Goal: Book appointment/travel/reservation

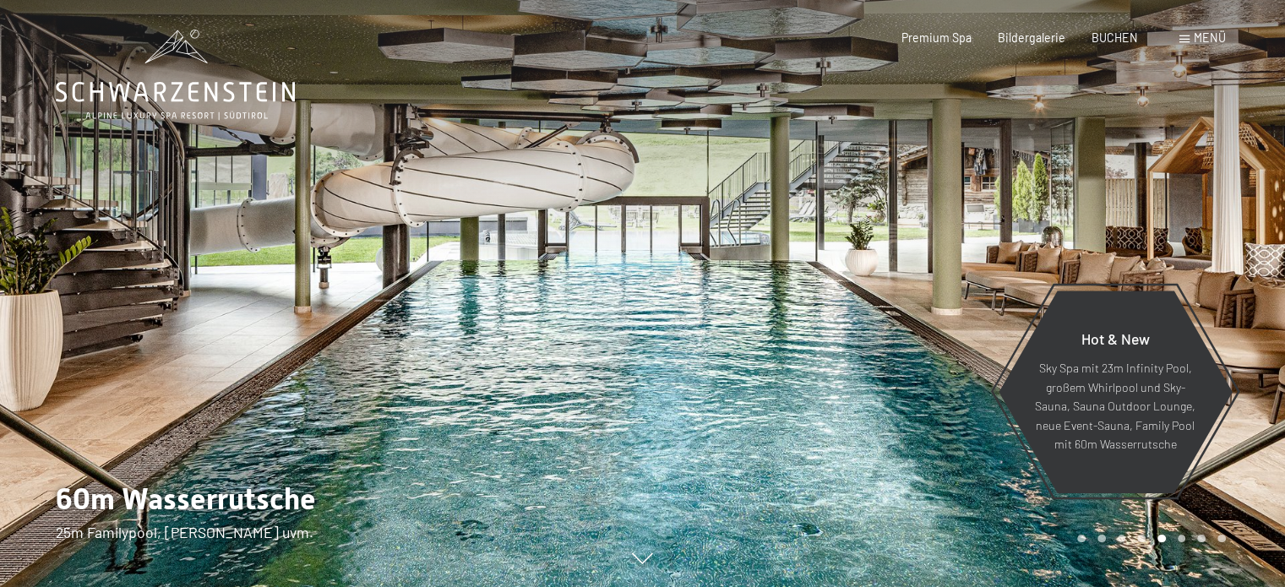
click at [1188, 36] on span at bounding box center [1185, 39] width 10 height 8
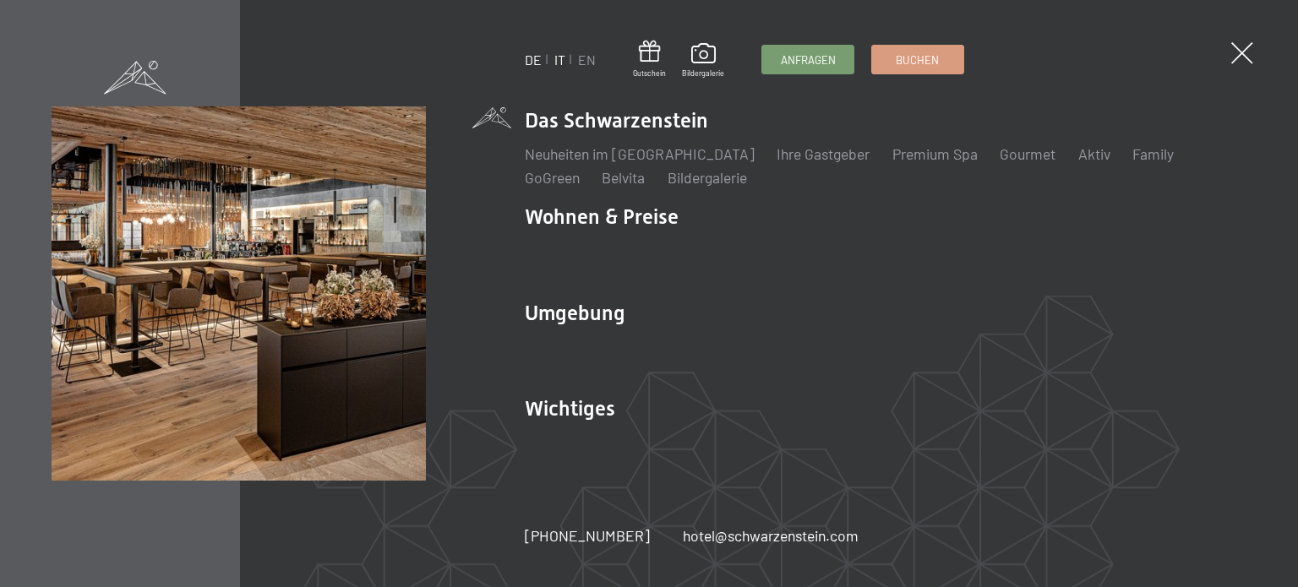
click at [558, 59] on link "IT" at bounding box center [559, 60] width 11 height 16
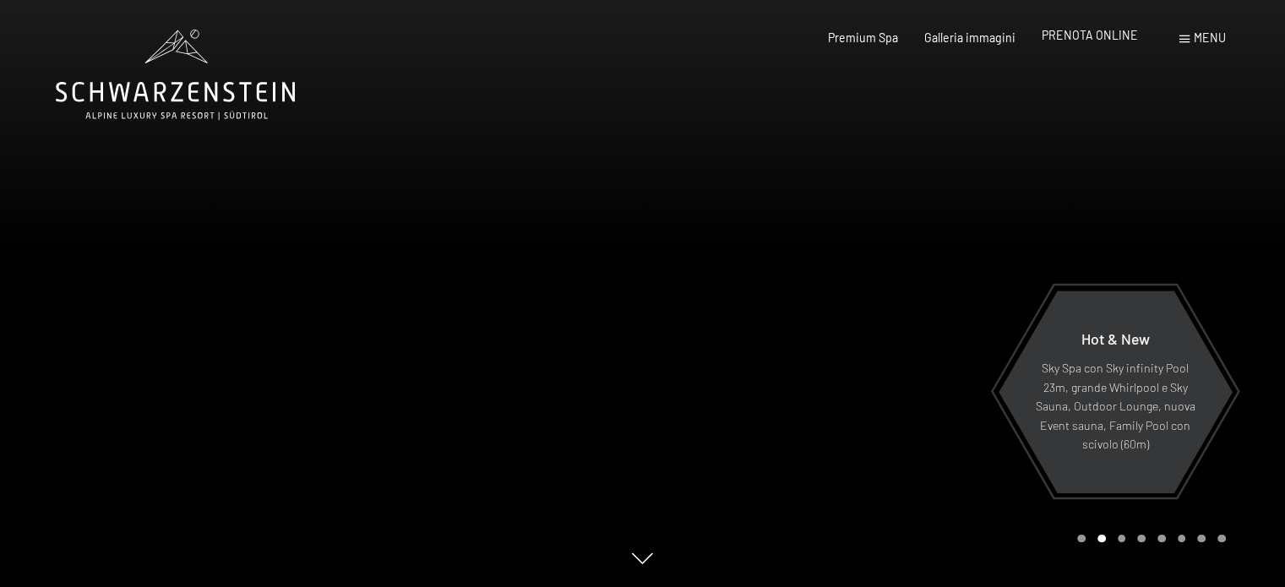
click at [1083, 41] on span "PRENOTA ONLINE" at bounding box center [1090, 35] width 96 height 14
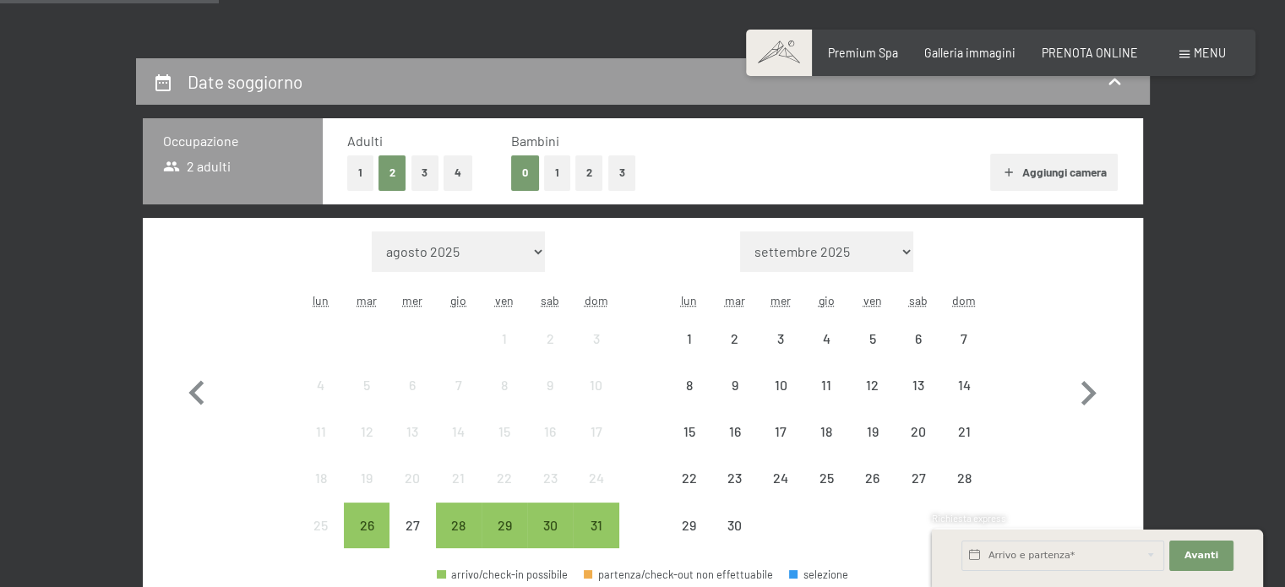
scroll to position [338, 0]
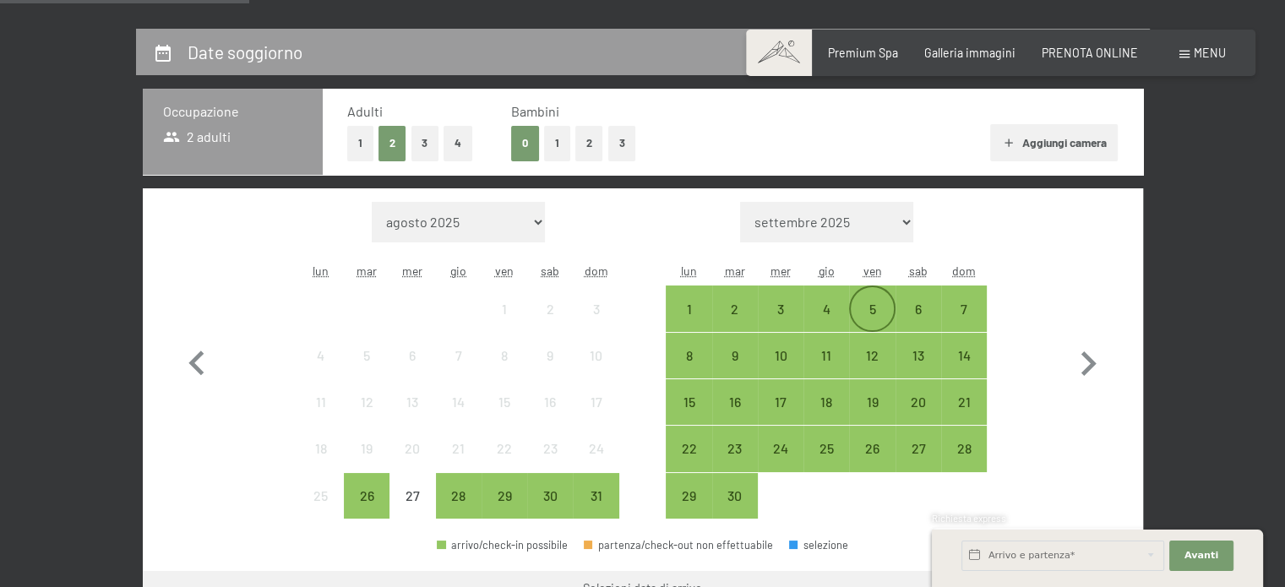
click at [862, 313] on div "5" at bounding box center [872, 324] width 42 height 42
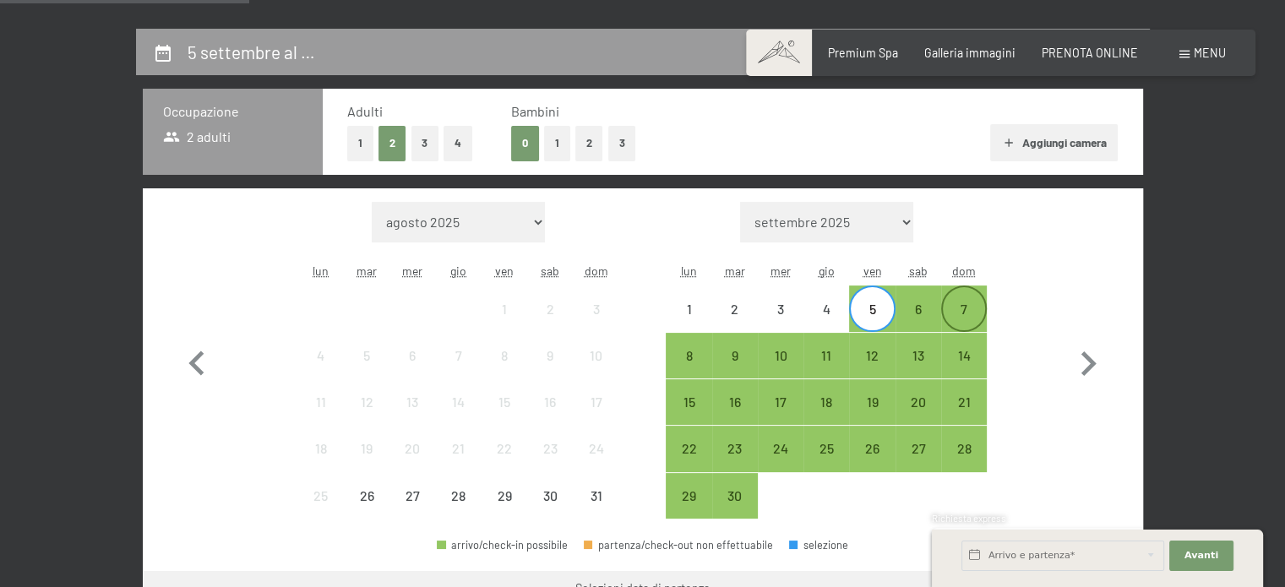
scroll to position [0, 0]
click at [952, 314] on div "7" at bounding box center [964, 324] width 42 height 42
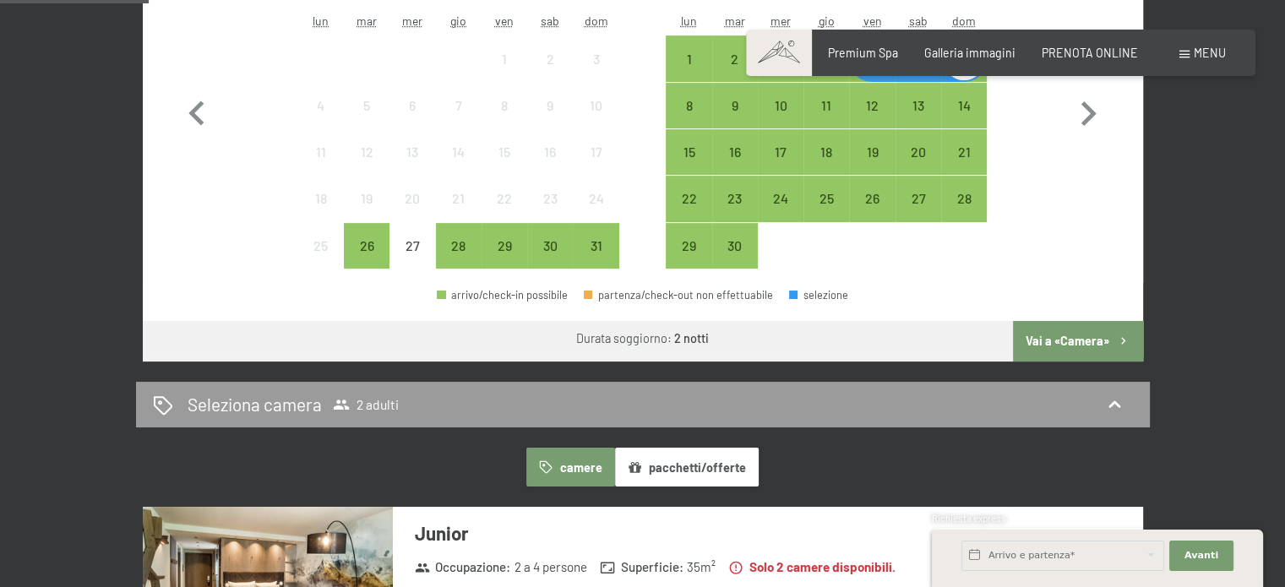
scroll to position [592, 0]
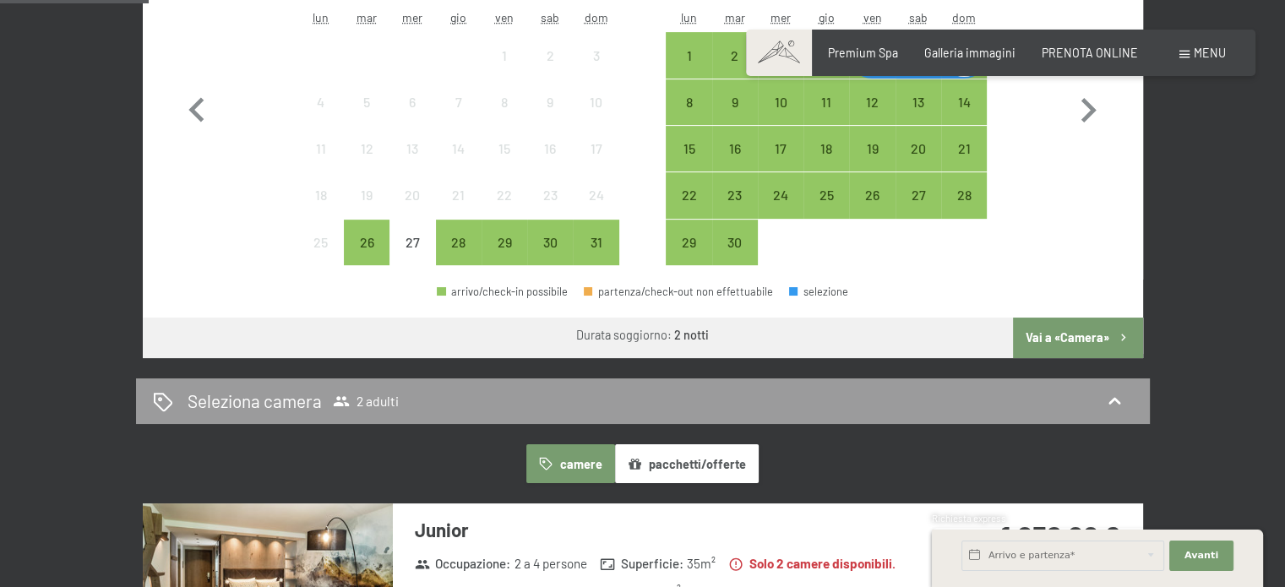
click at [1072, 332] on button "Vai a «Camera»" at bounding box center [1077, 338] width 129 height 41
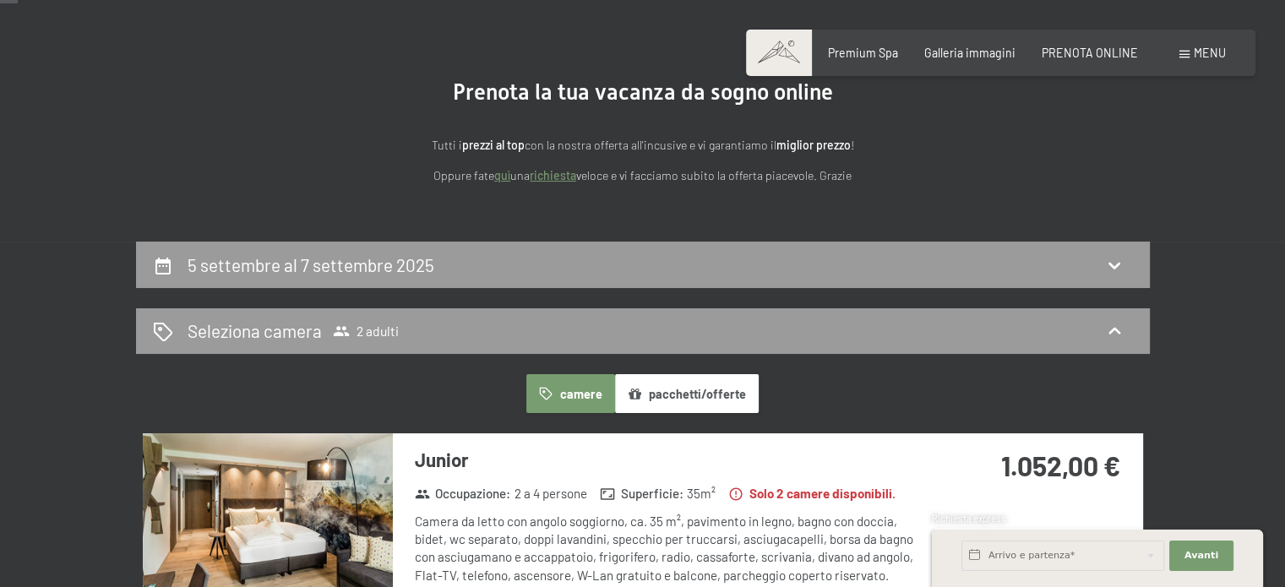
scroll to position [0, 0]
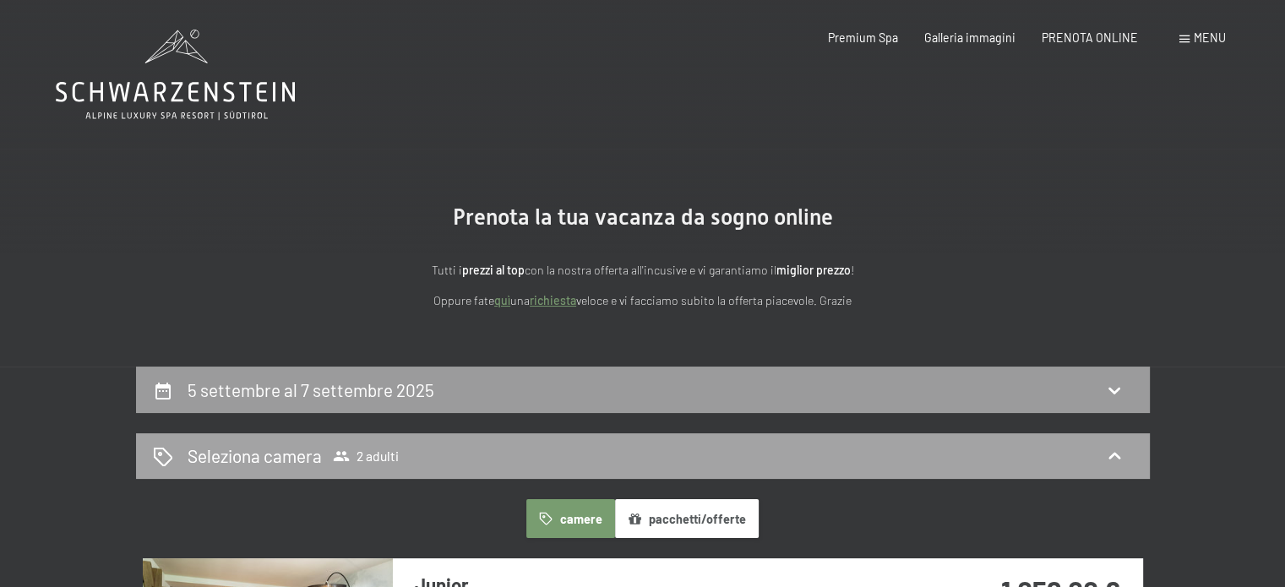
click at [325, 458] on span "Seleziona camera 2 adulti" at bounding box center [293, 456] width 211 height 25
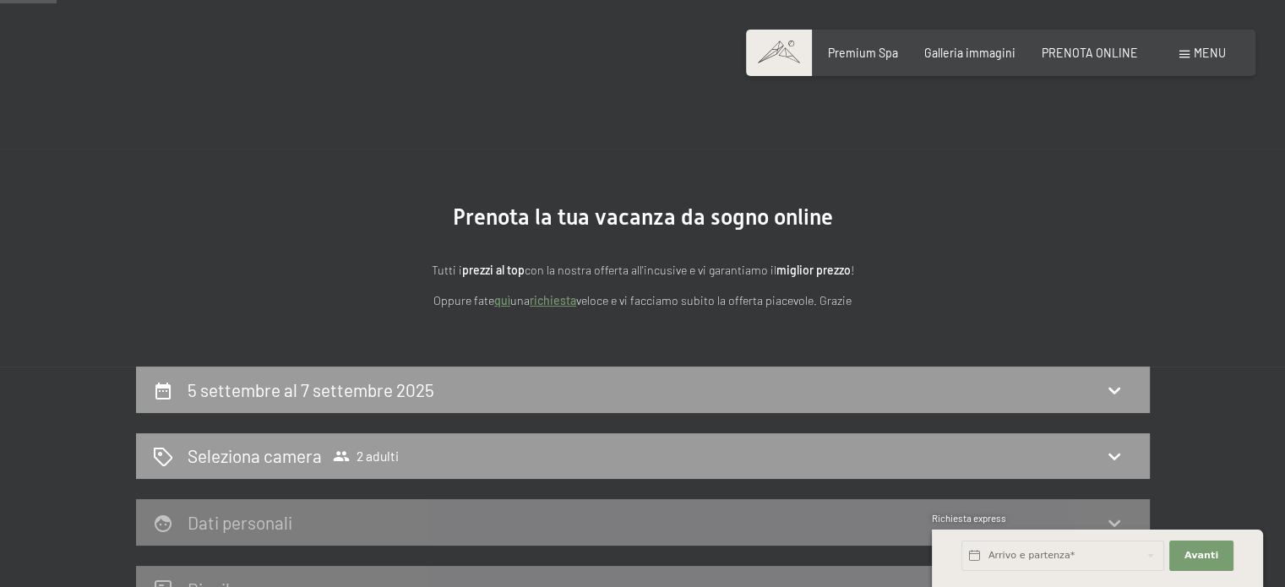
scroll to position [169, 0]
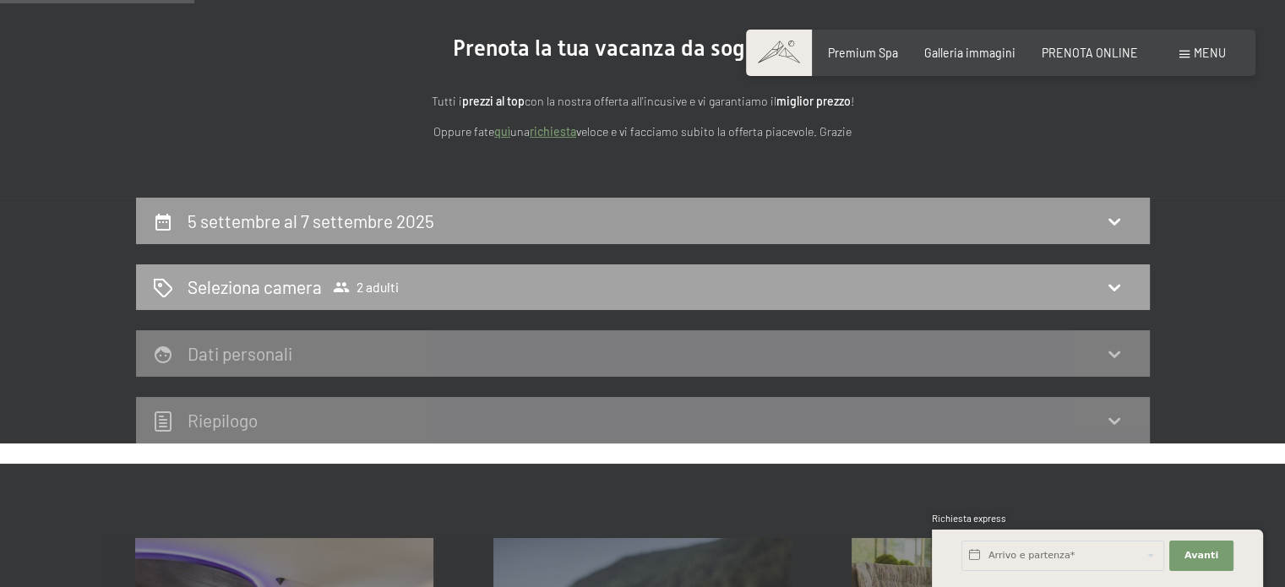
click at [1113, 280] on icon at bounding box center [1115, 287] width 20 height 20
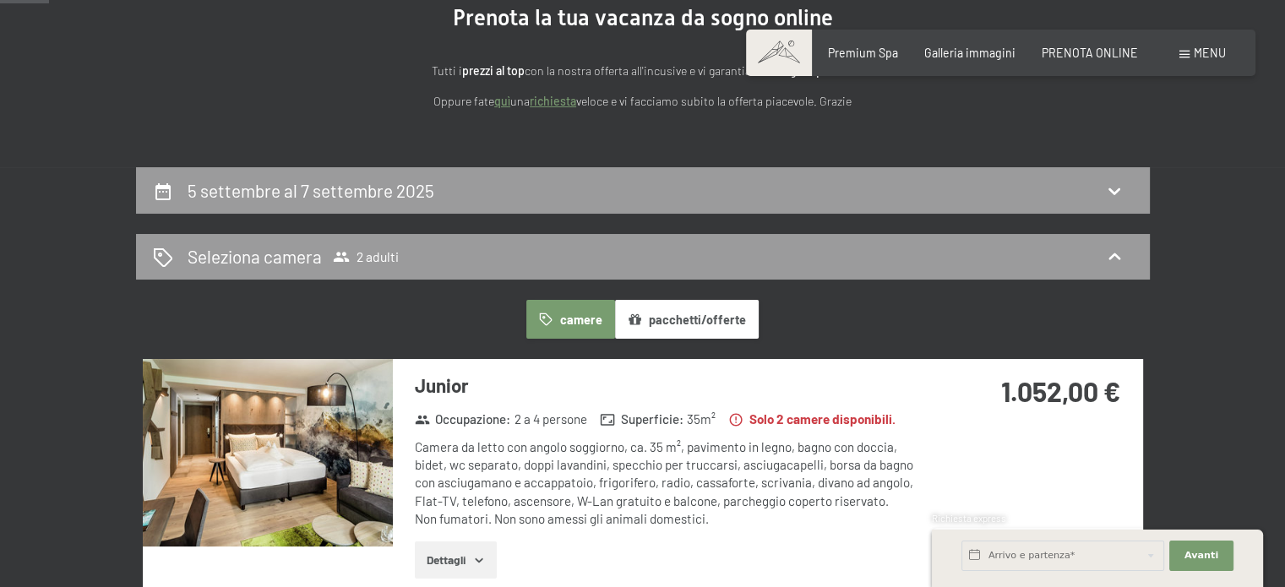
scroll to position [254, 0]
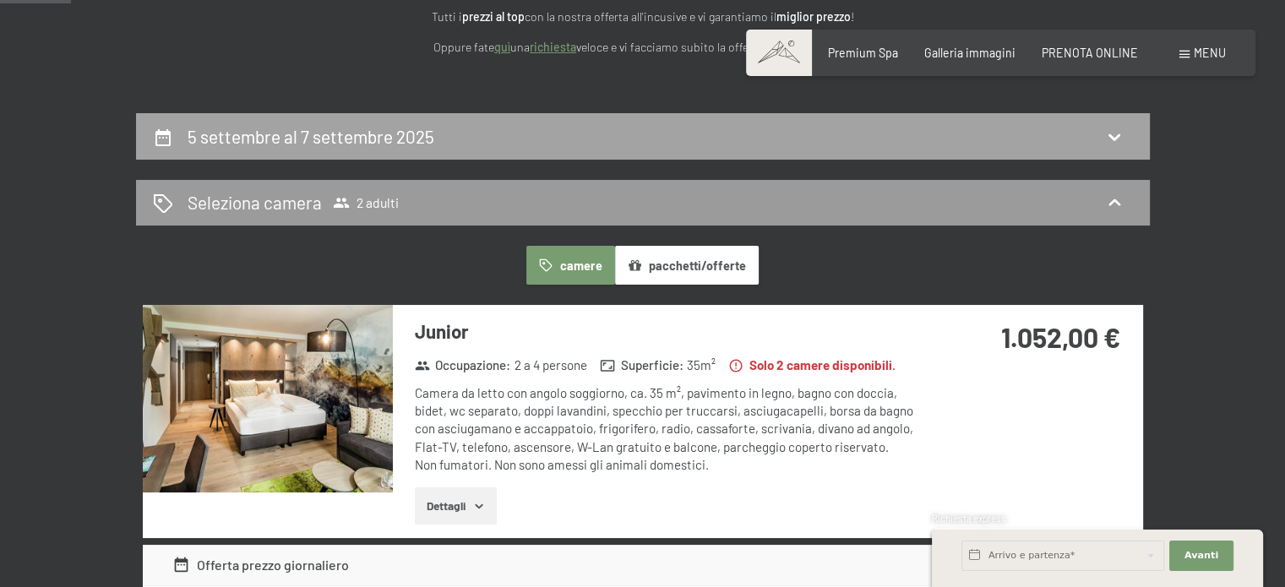
click at [412, 140] on h2 "5 settembre al 7 settembre 2025" at bounding box center [311, 136] width 247 height 21
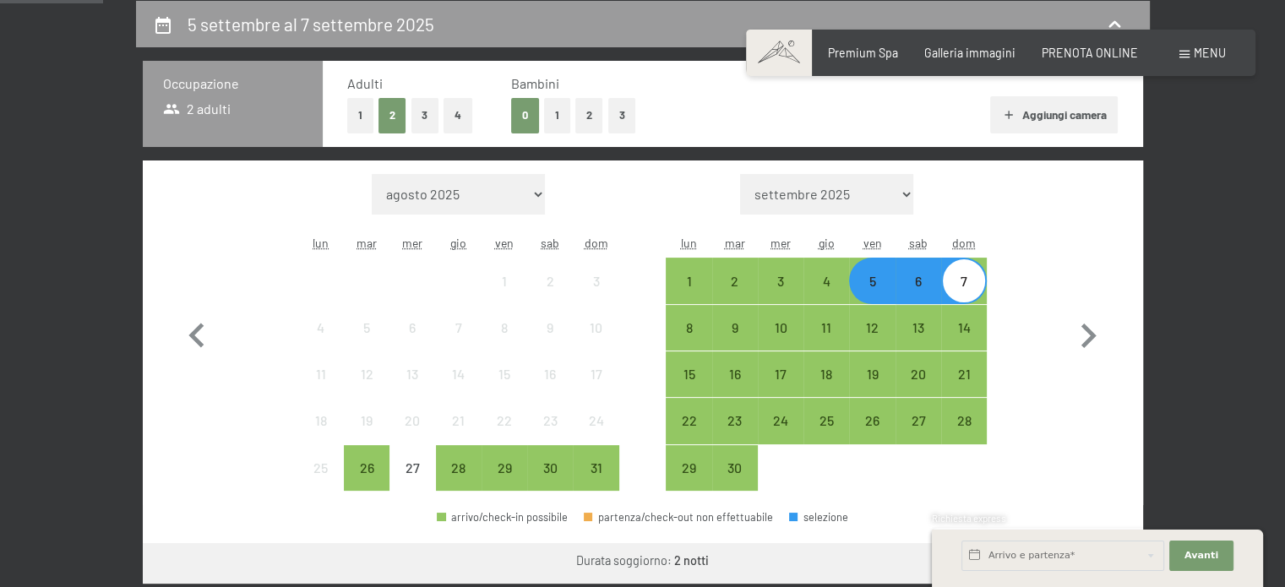
click at [577, 117] on button "2" at bounding box center [590, 115] width 28 height 35
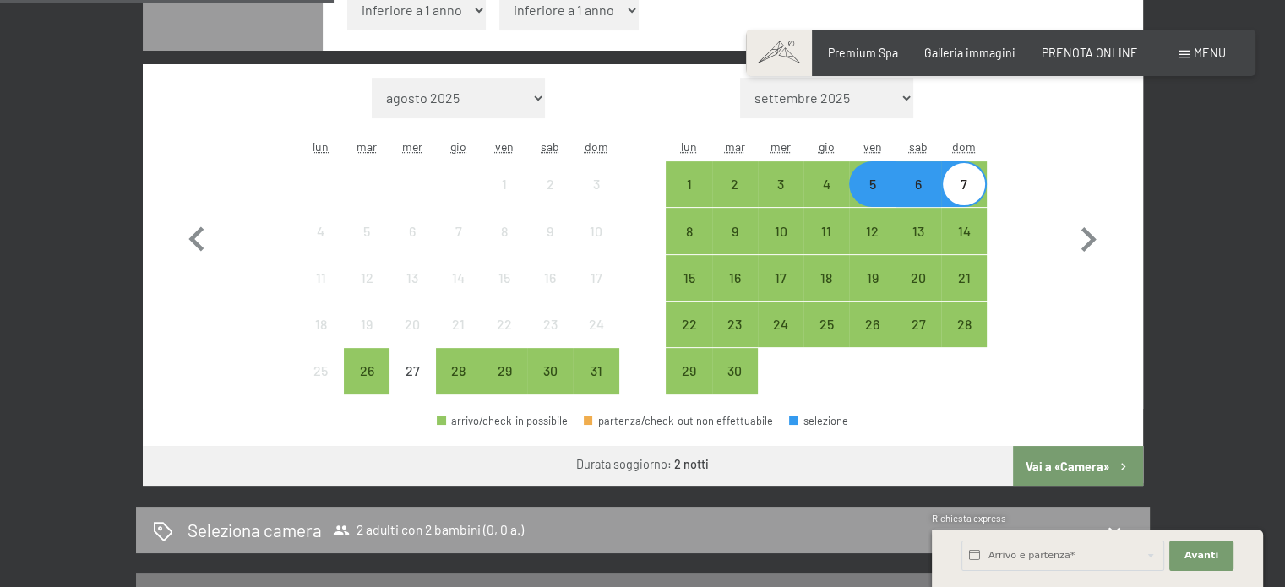
scroll to position [450, 0]
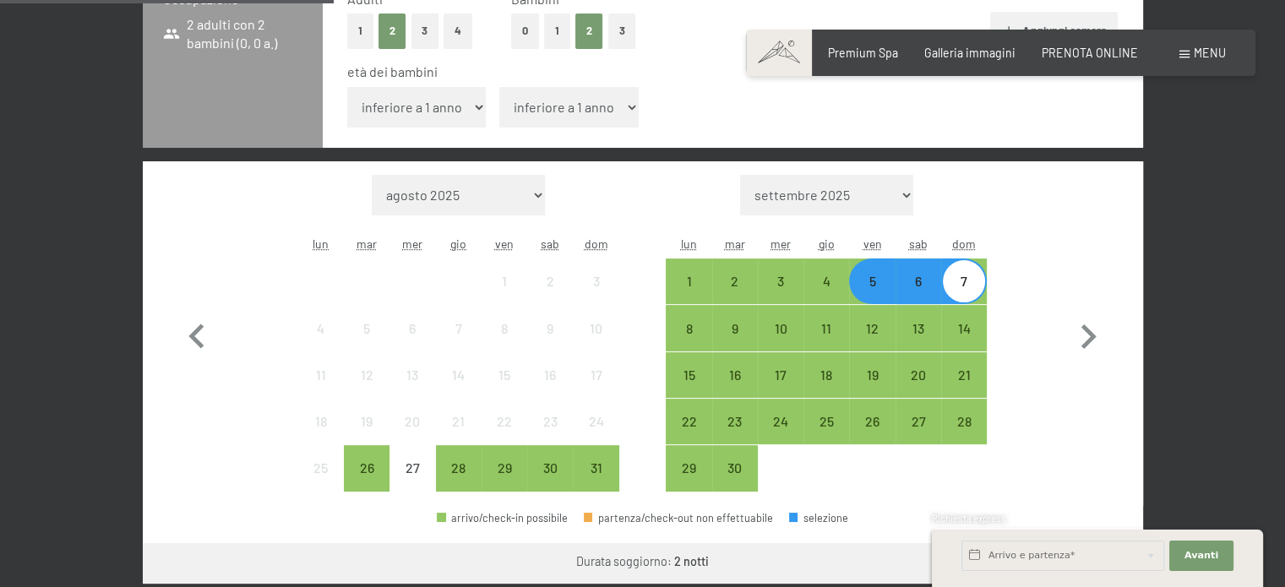
click at [419, 114] on select "inferiore a 1 anno 1 anno 2 anni 3 anni 4 anni 5 anni 6 anni 7 anni 8 anni 9 an…" at bounding box center [416, 107] width 139 height 41
select select "13"
click at [347, 87] on select "inferiore a 1 anno 1 anno 2 anni 3 anni 4 anni 5 anni 6 anni 7 anni 8 anni 9 an…" at bounding box center [416, 107] width 139 height 41
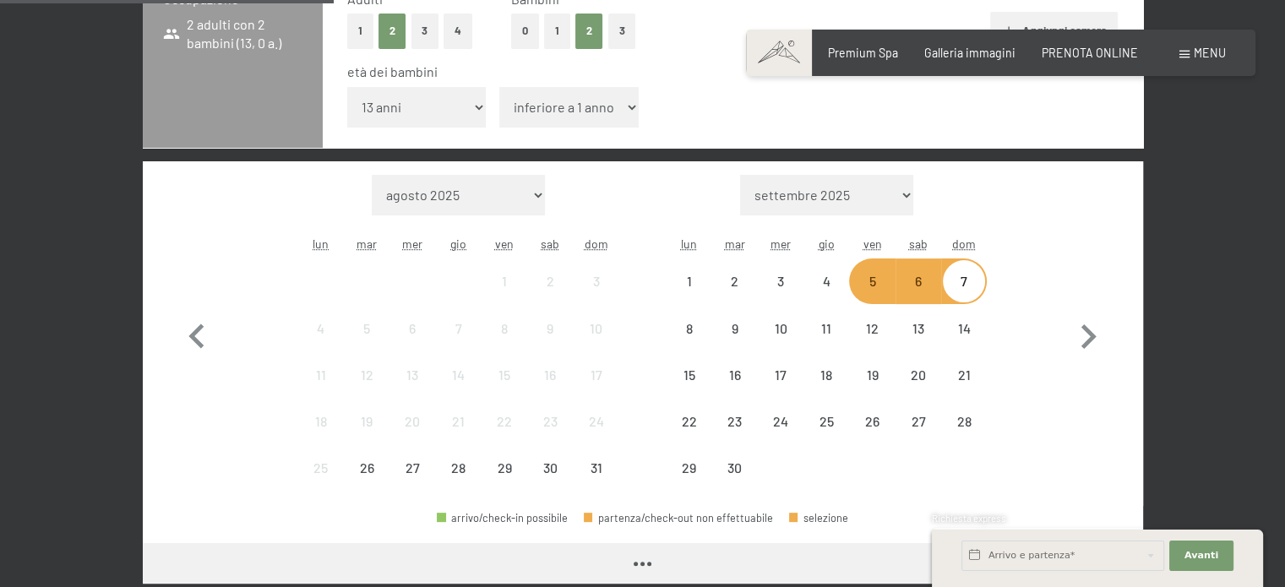
click at [569, 101] on select "inferiore a 1 anno 1 anno 2 anni 3 anni 4 anni 5 anni 6 anni 7 anni 8 anni 9 an…" at bounding box center [568, 107] width 139 height 41
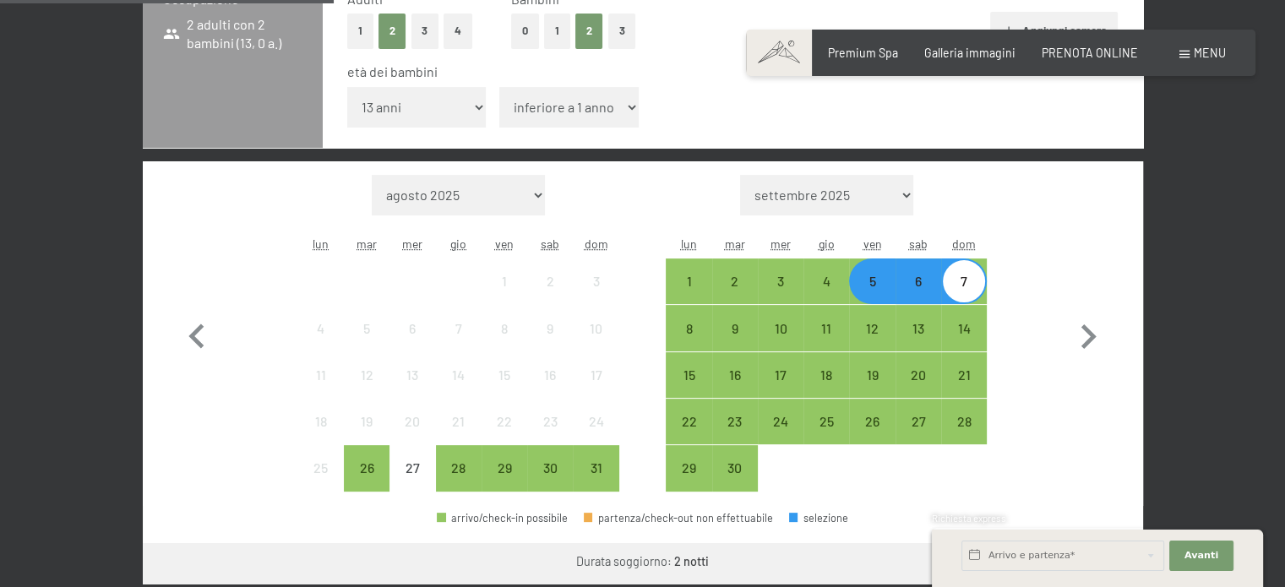
select select "9"
click at [499, 87] on select "inferiore a 1 anno 1 anno 2 anni 3 anni 4 anni 5 anni 6 anni 7 anni 8 anni 9 an…" at bounding box center [568, 107] width 139 height 41
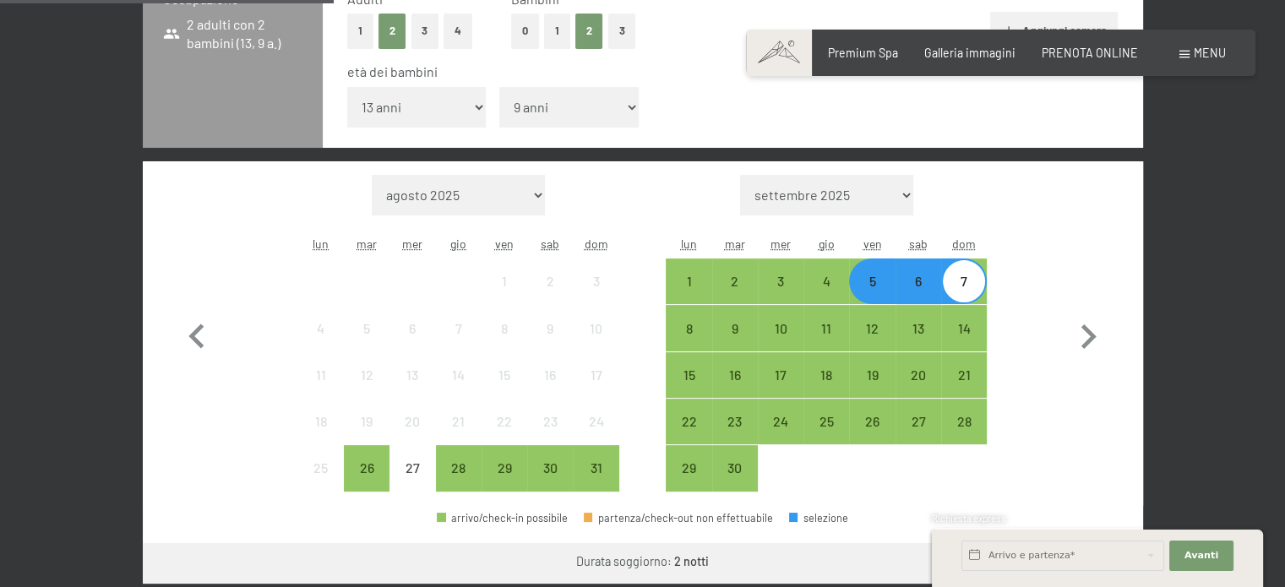
click at [873, 290] on div "5" at bounding box center [872, 296] width 42 height 42
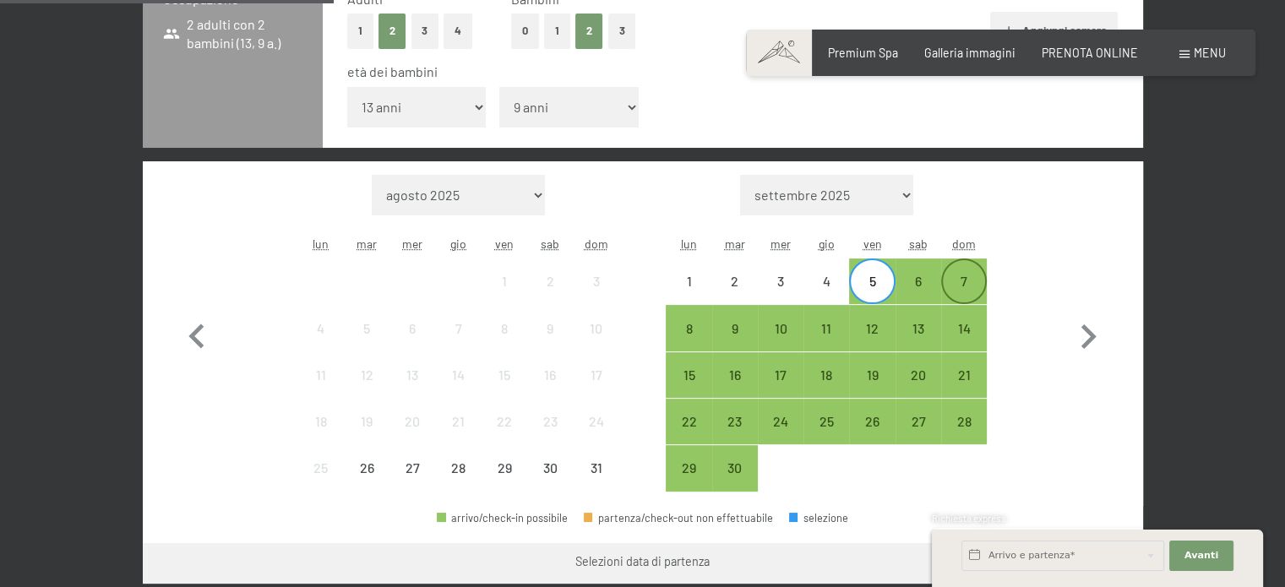
click at [977, 288] on div "7" at bounding box center [964, 296] width 42 height 42
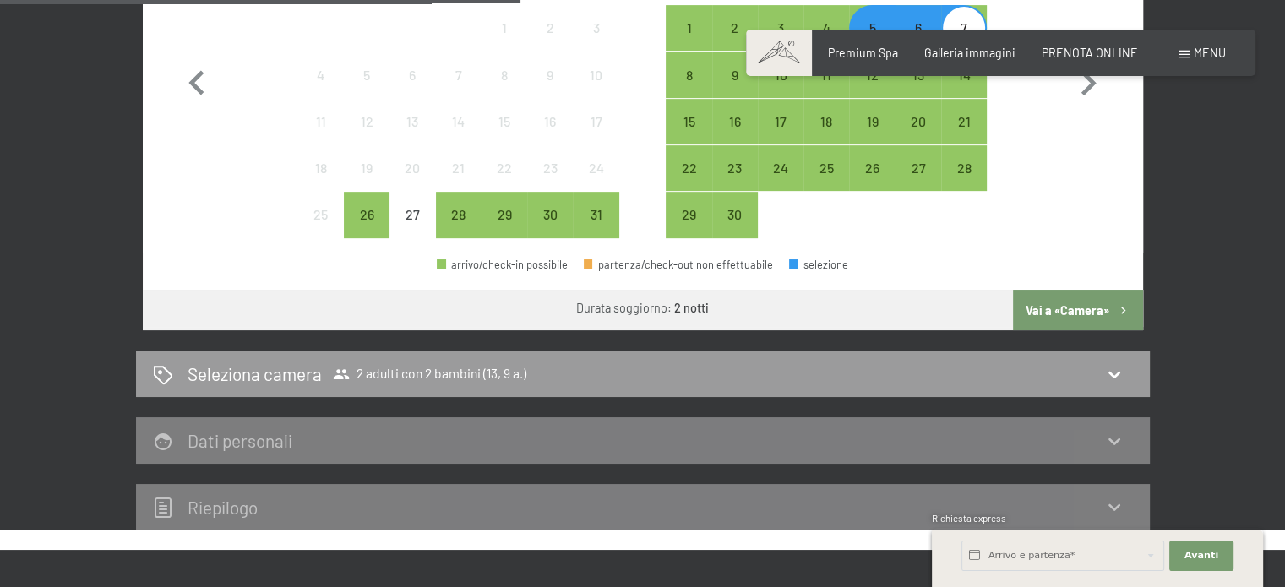
click at [1092, 297] on button "Vai a «Camera»" at bounding box center [1077, 310] width 129 height 41
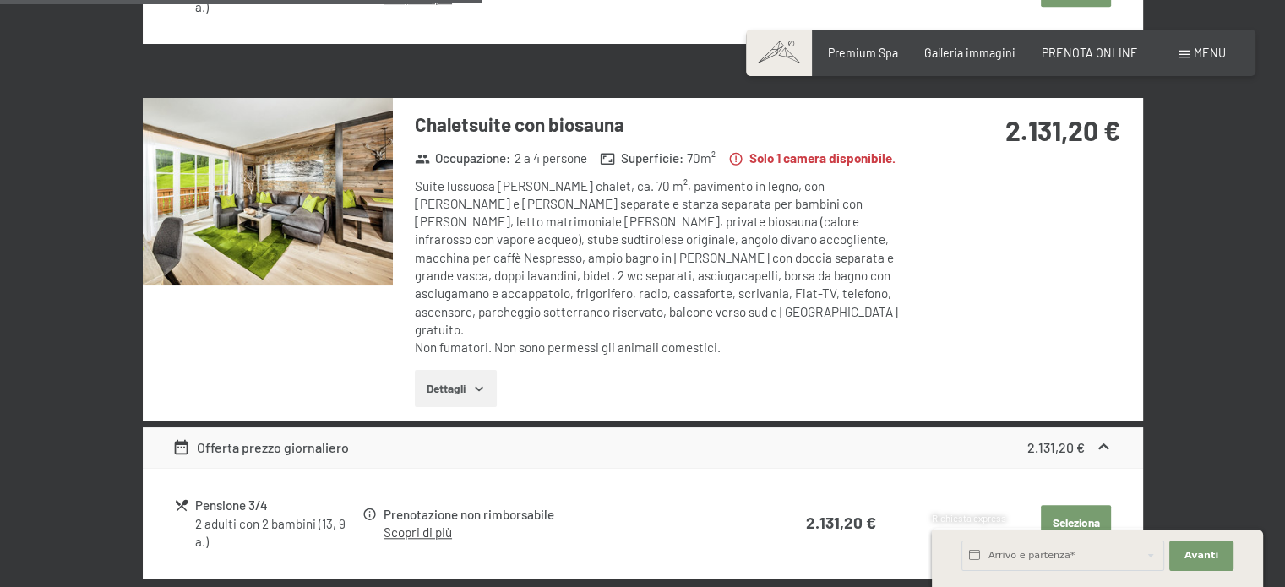
scroll to position [1380, 0]
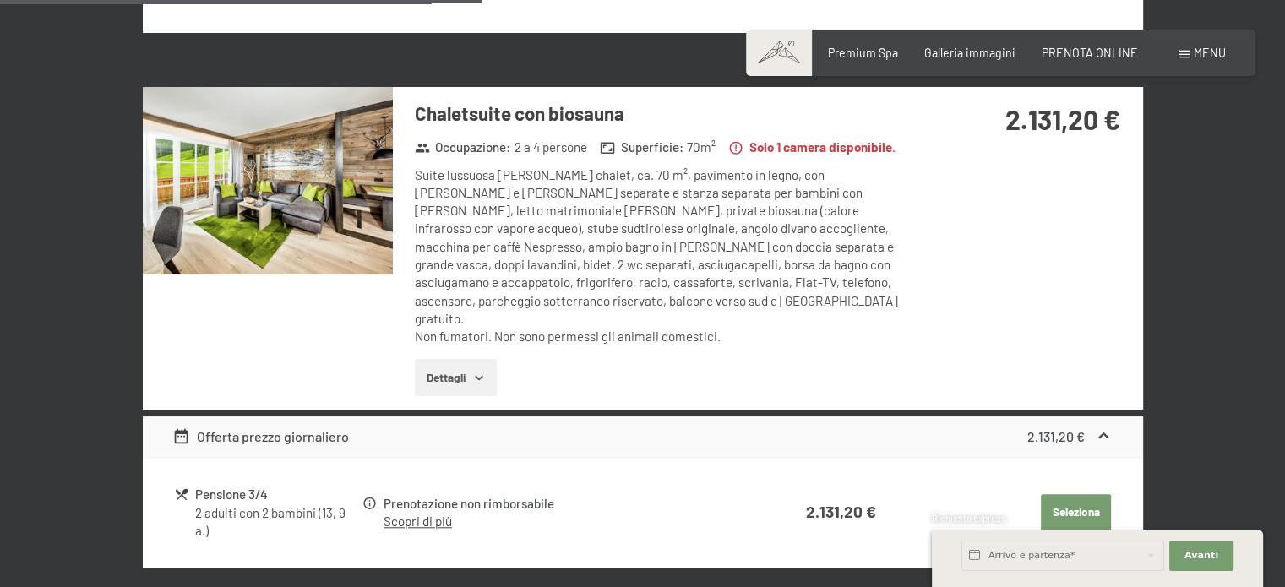
click at [333, 213] on img at bounding box center [268, 181] width 250 height 188
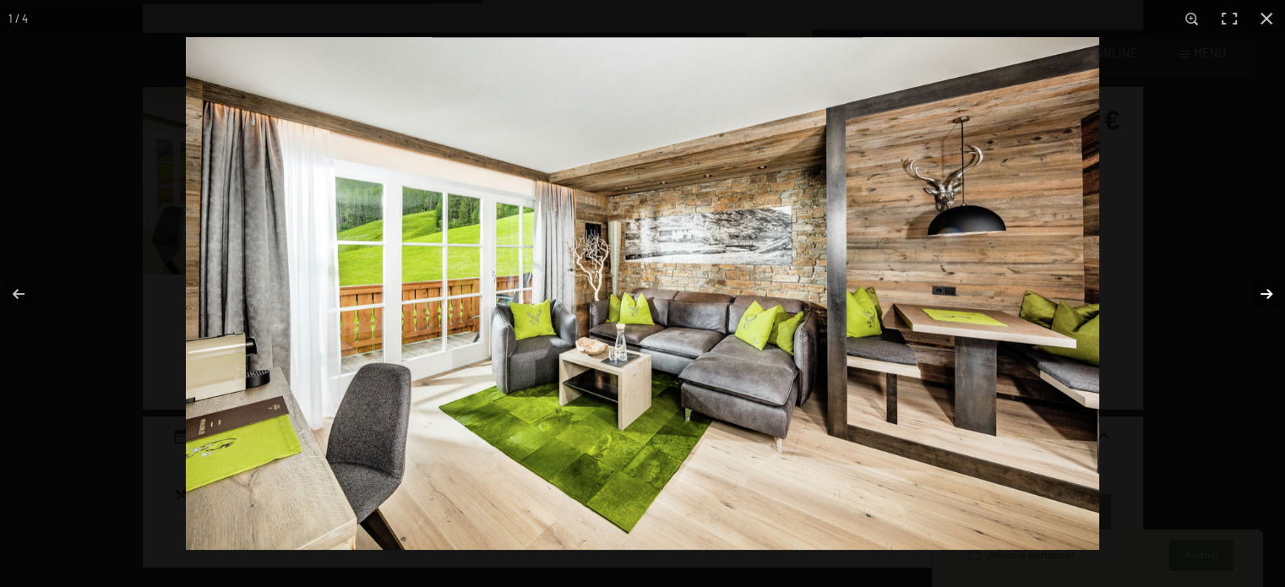
click at [1265, 291] on button "button" at bounding box center [1255, 294] width 59 height 85
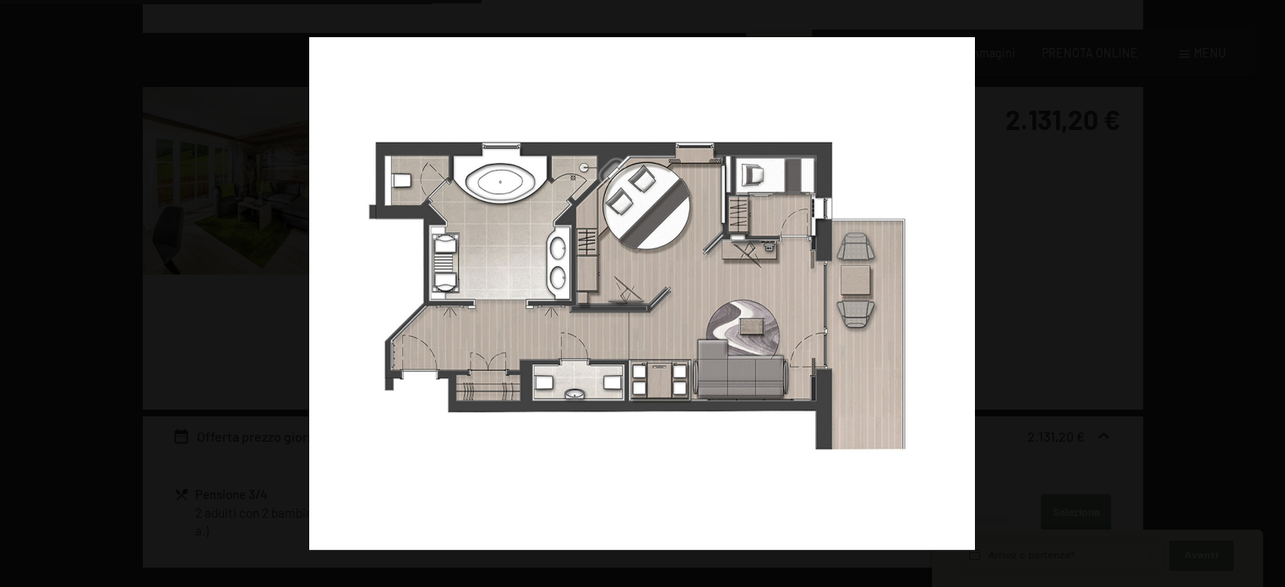
click at [1265, 291] on button "button" at bounding box center [1255, 294] width 59 height 85
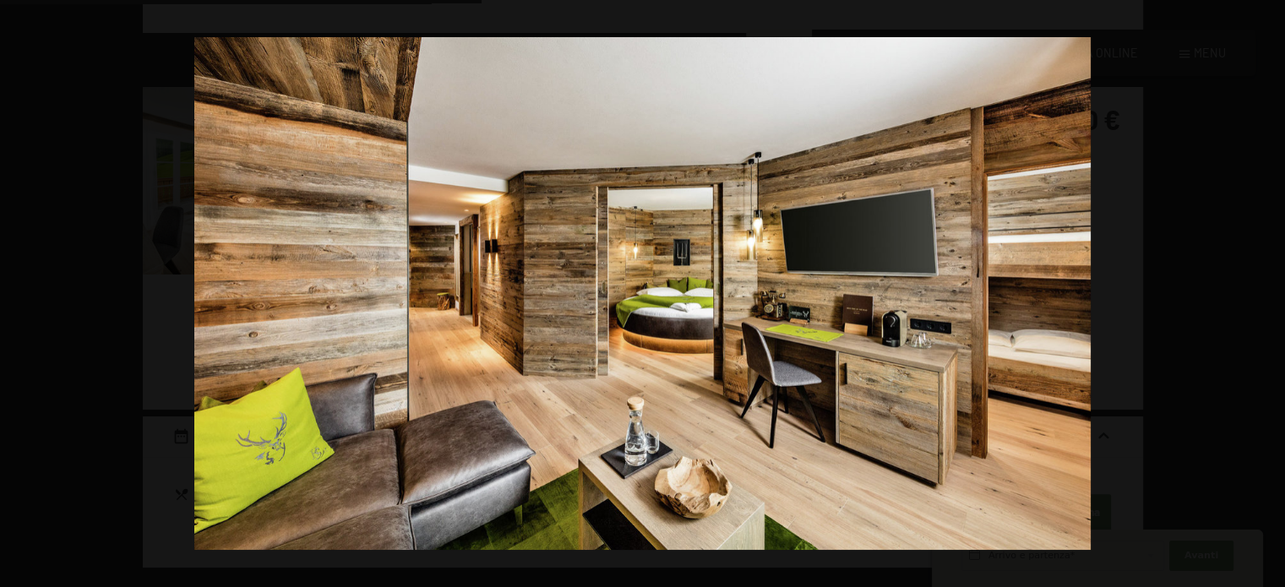
click at [1265, 291] on button "button" at bounding box center [1255, 294] width 59 height 85
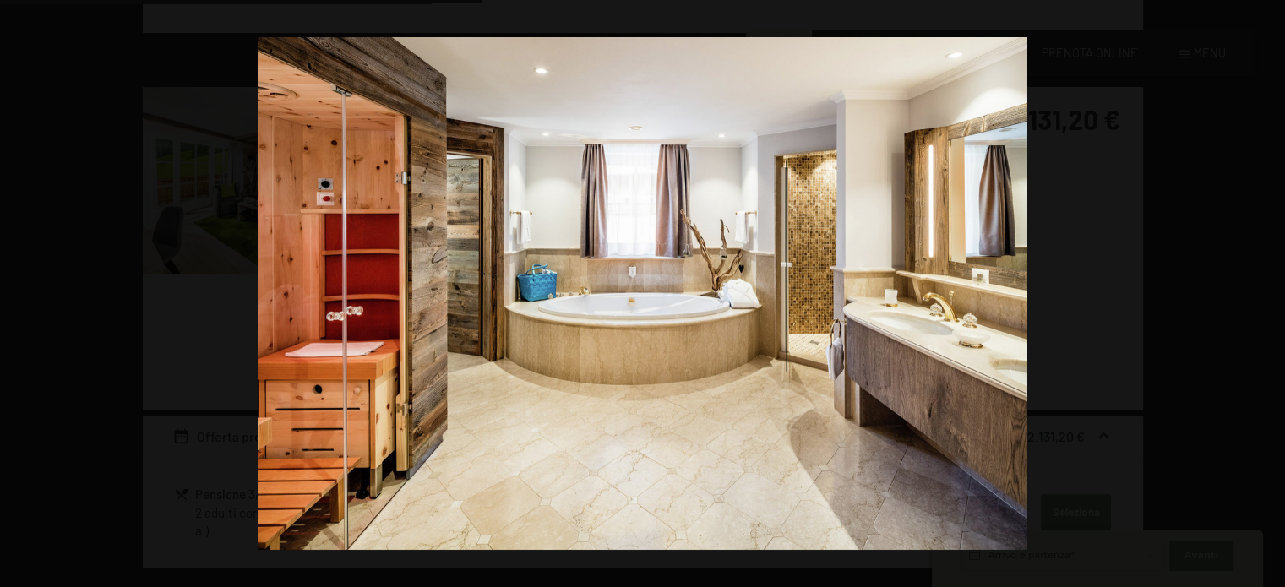
click at [1265, 291] on button "button" at bounding box center [1255, 294] width 59 height 85
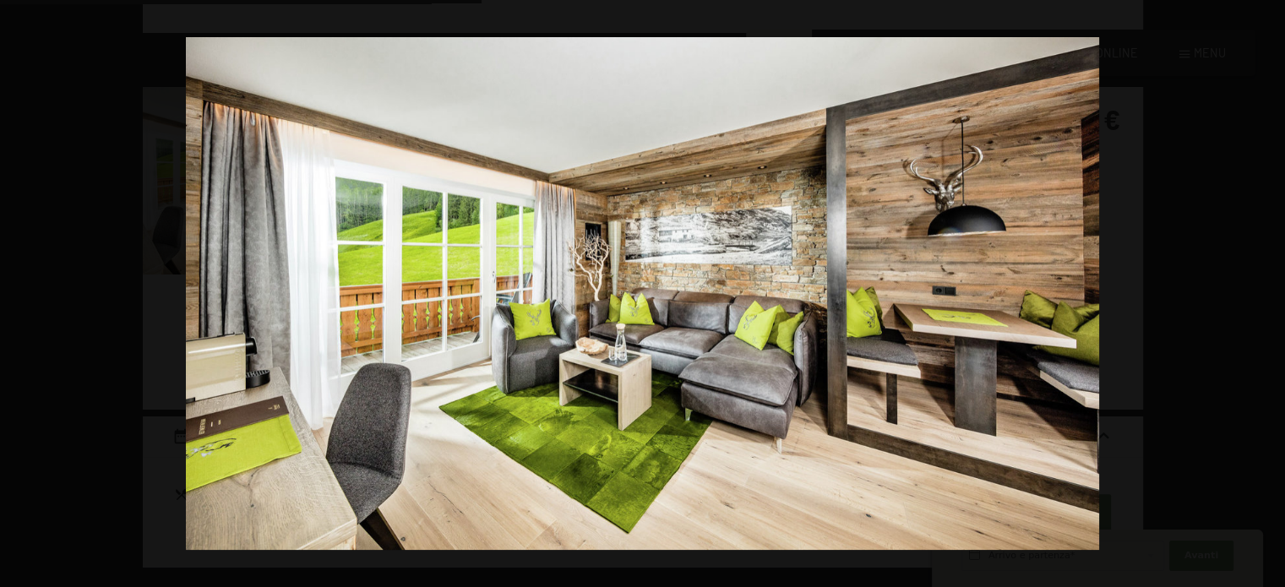
click at [1265, 291] on button "button" at bounding box center [1255, 294] width 59 height 85
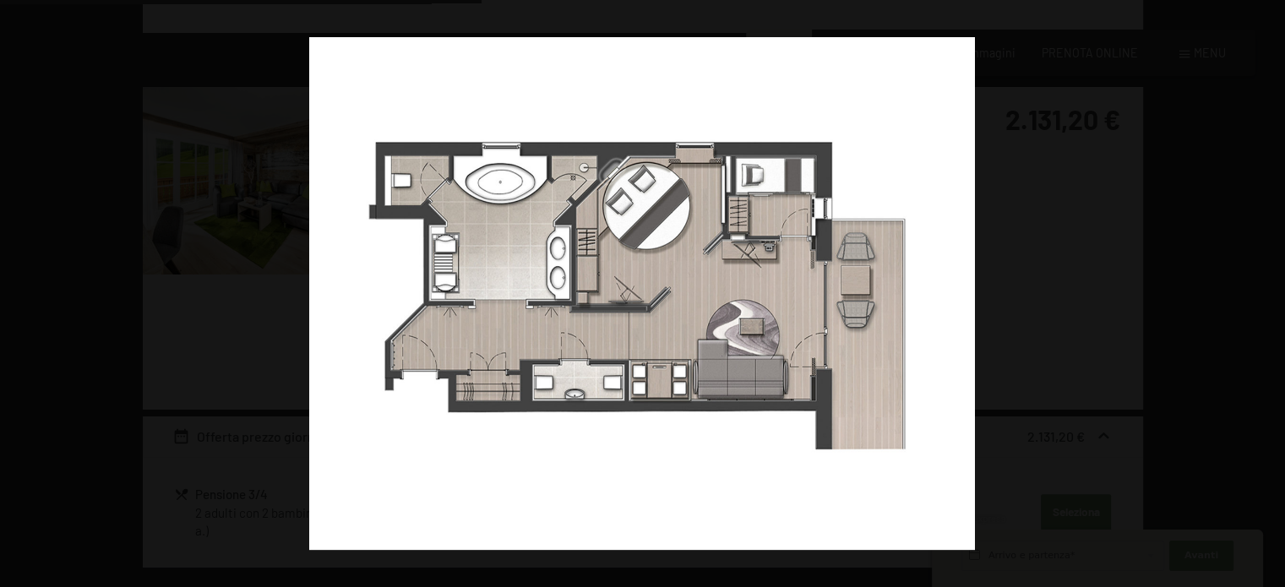
click at [1265, 291] on button "button" at bounding box center [1255, 294] width 59 height 85
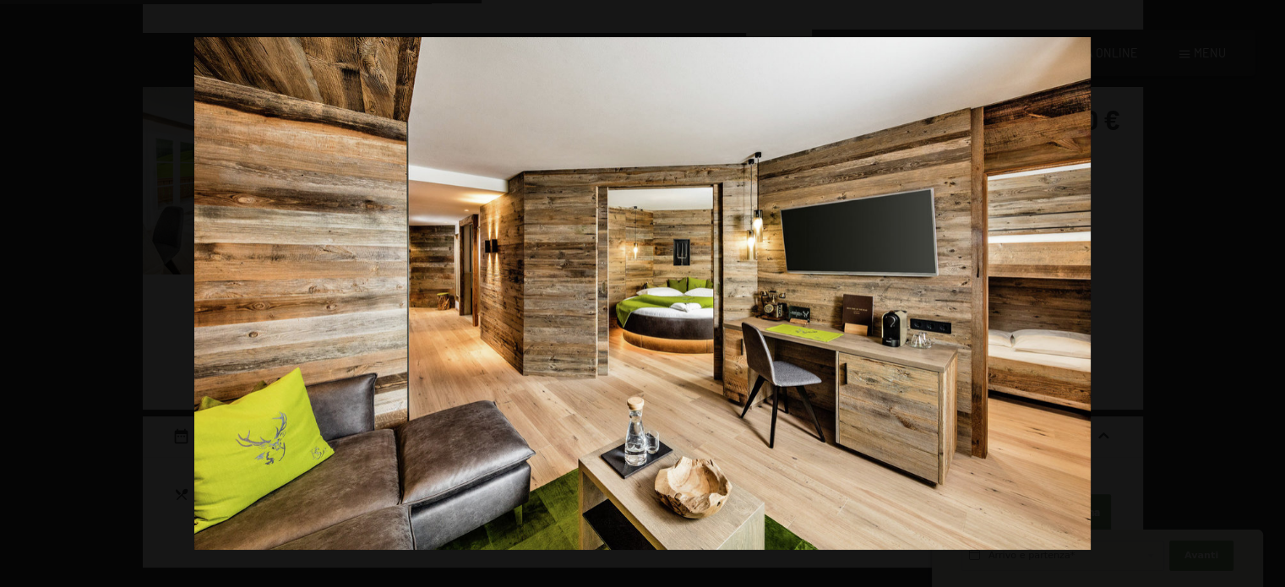
click at [1265, 291] on button "button" at bounding box center [1255, 294] width 59 height 85
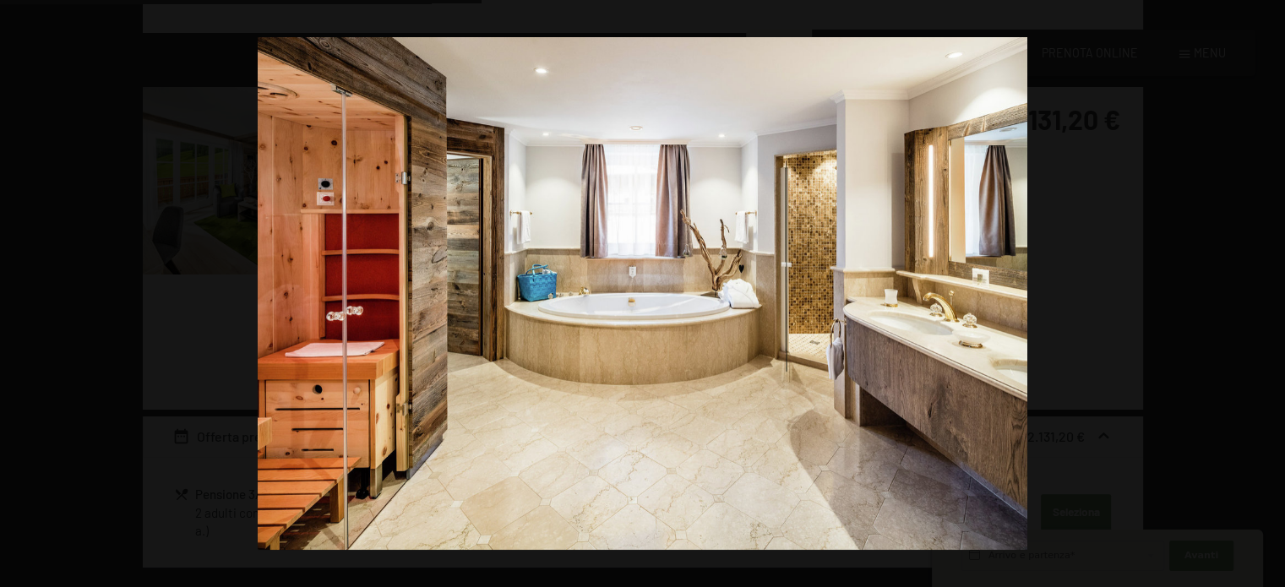
click at [1265, 291] on button "button" at bounding box center [1255, 294] width 59 height 85
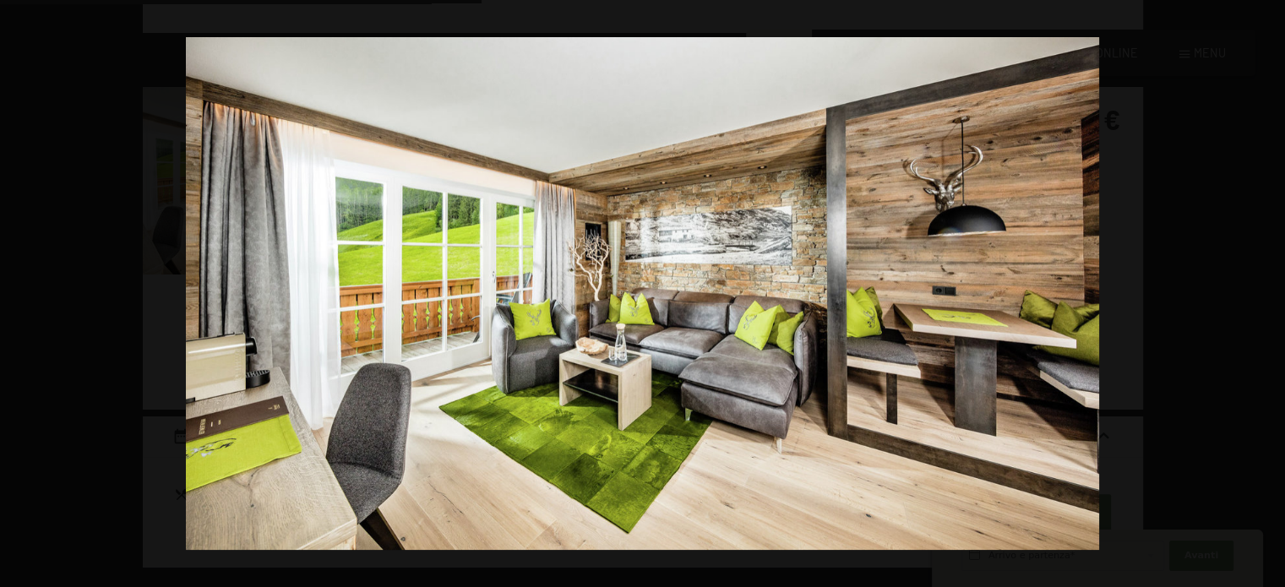
click at [1265, 291] on button "button" at bounding box center [1255, 294] width 59 height 85
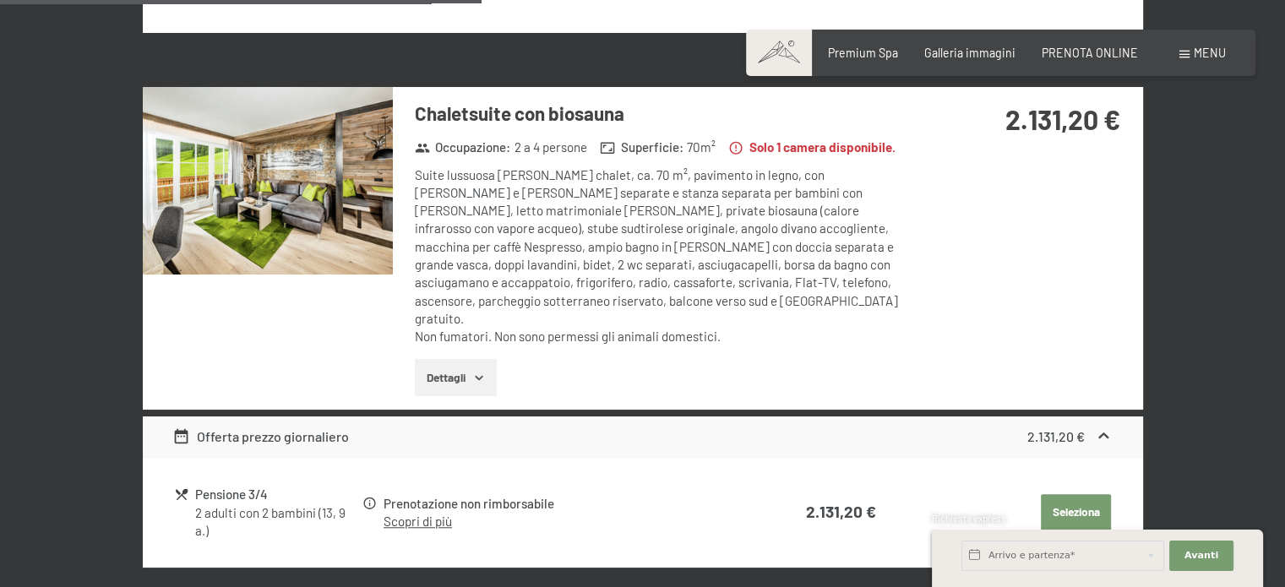
click at [0, 0] on button "button" at bounding box center [0, 0] width 0 height 0
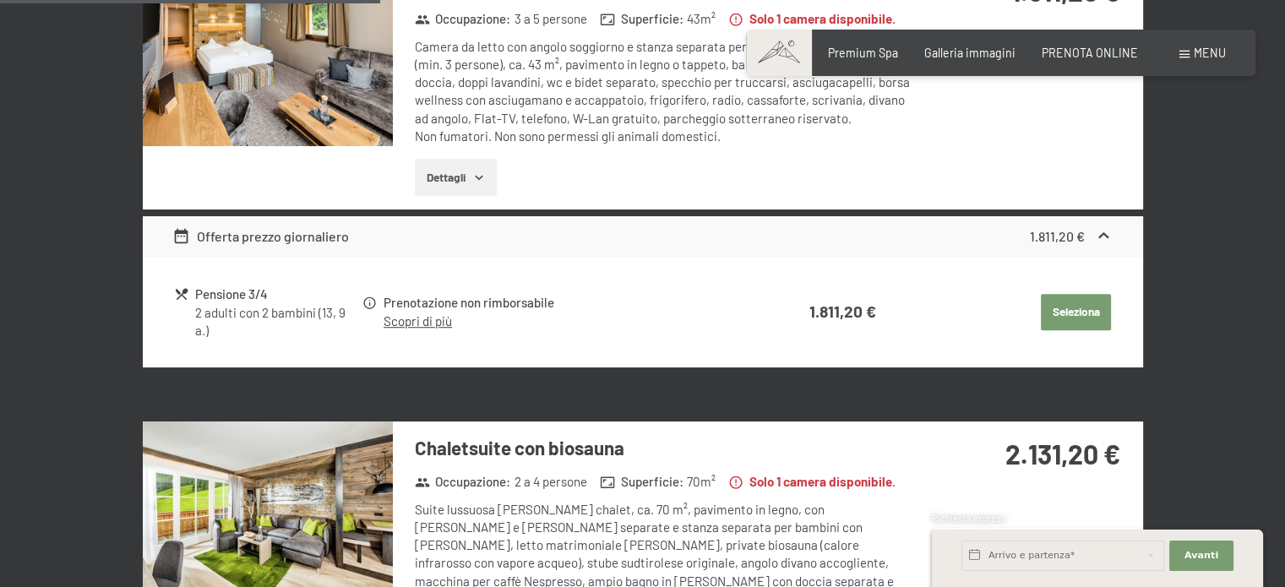
scroll to position [958, 0]
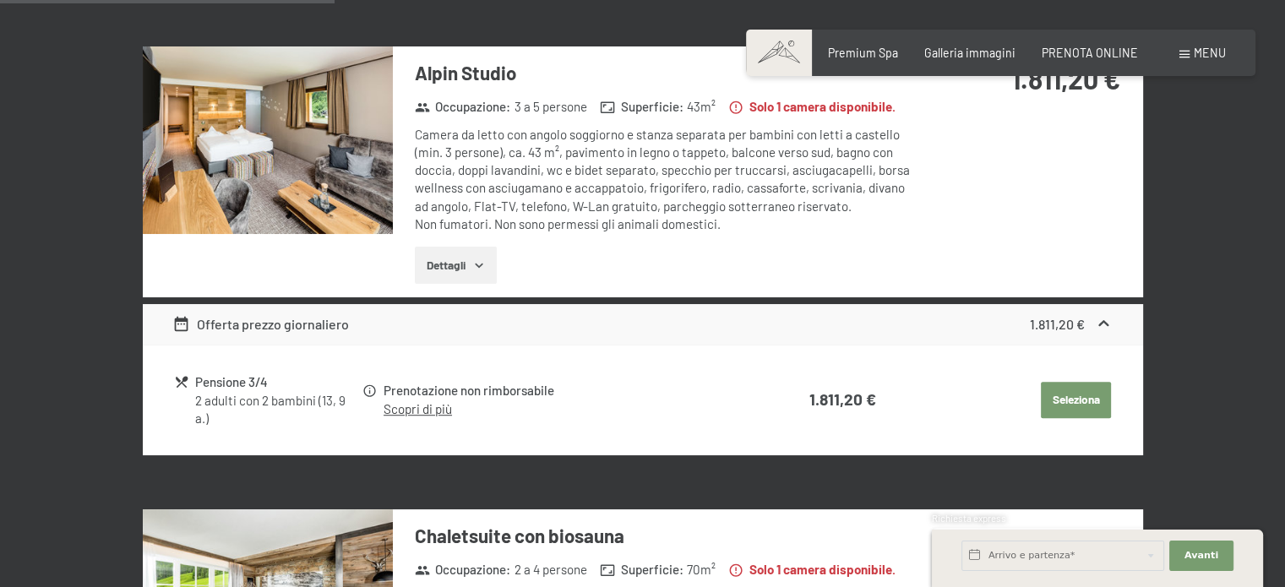
click at [308, 147] on img at bounding box center [268, 140] width 250 height 188
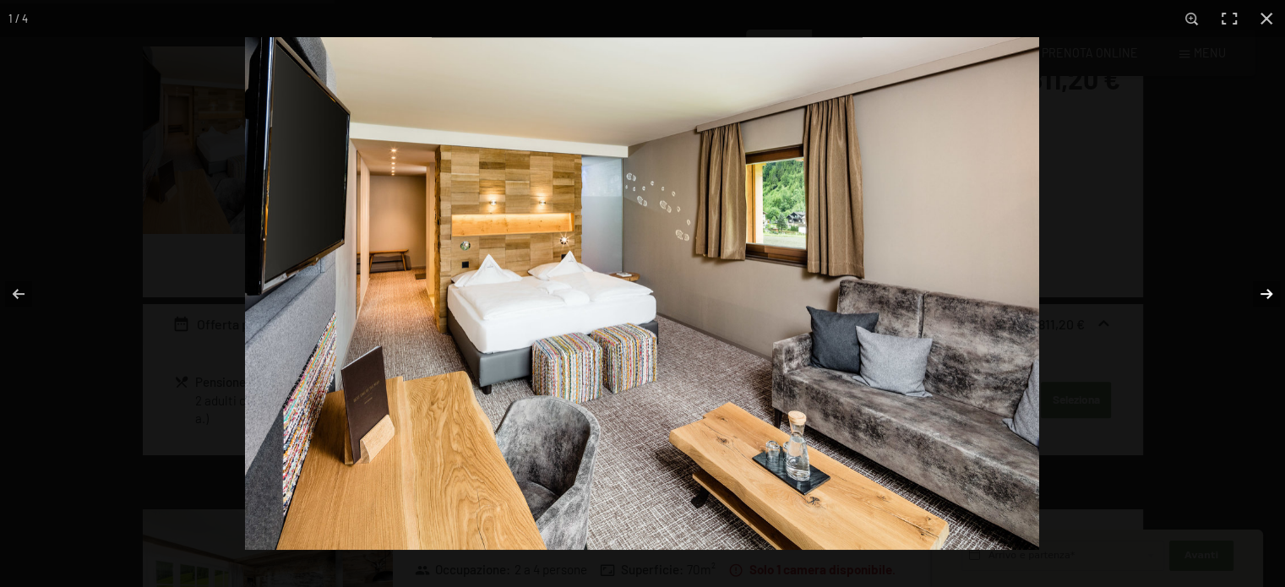
click at [1252, 292] on button "button" at bounding box center [1255, 294] width 59 height 85
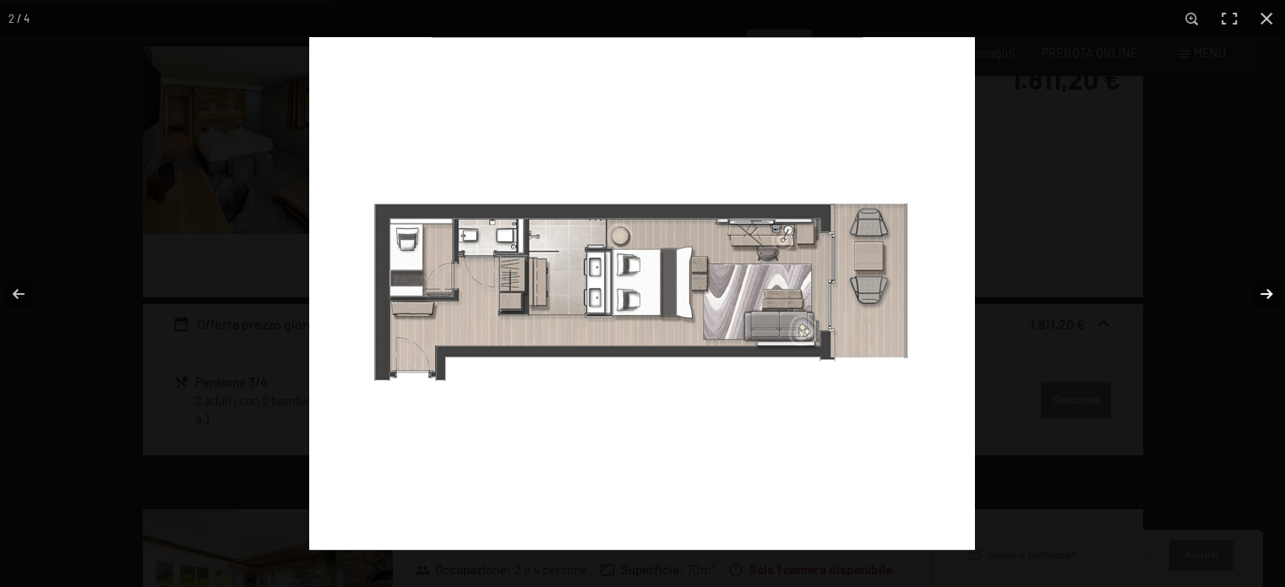
click at [1252, 292] on button "button" at bounding box center [1255, 294] width 59 height 85
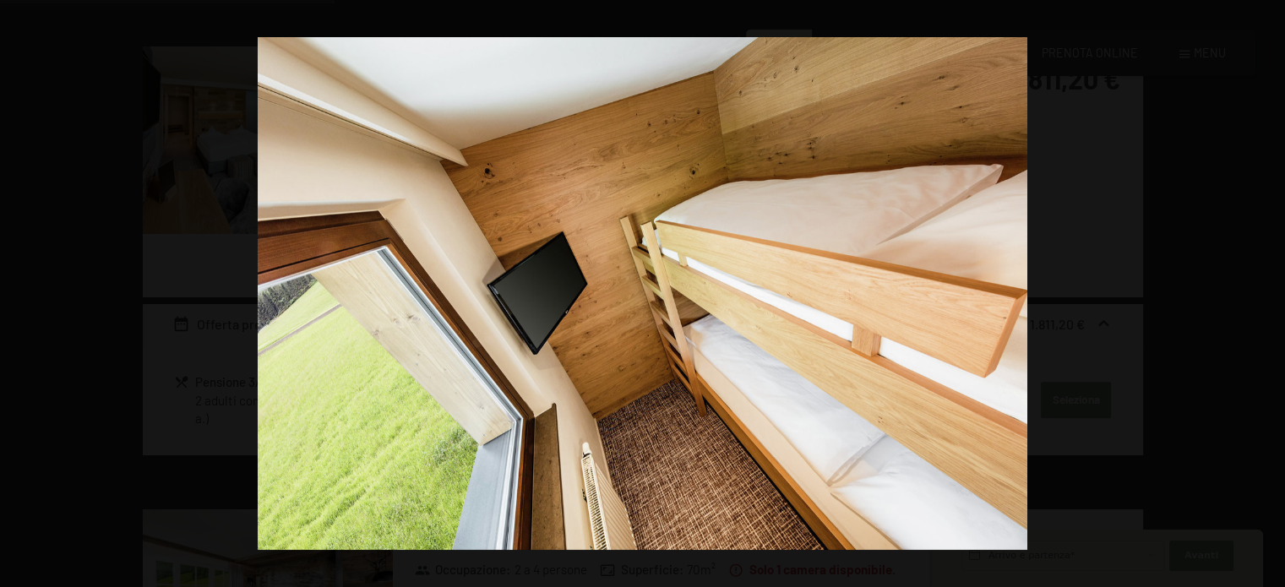
click at [1252, 292] on button "button" at bounding box center [1255, 294] width 59 height 85
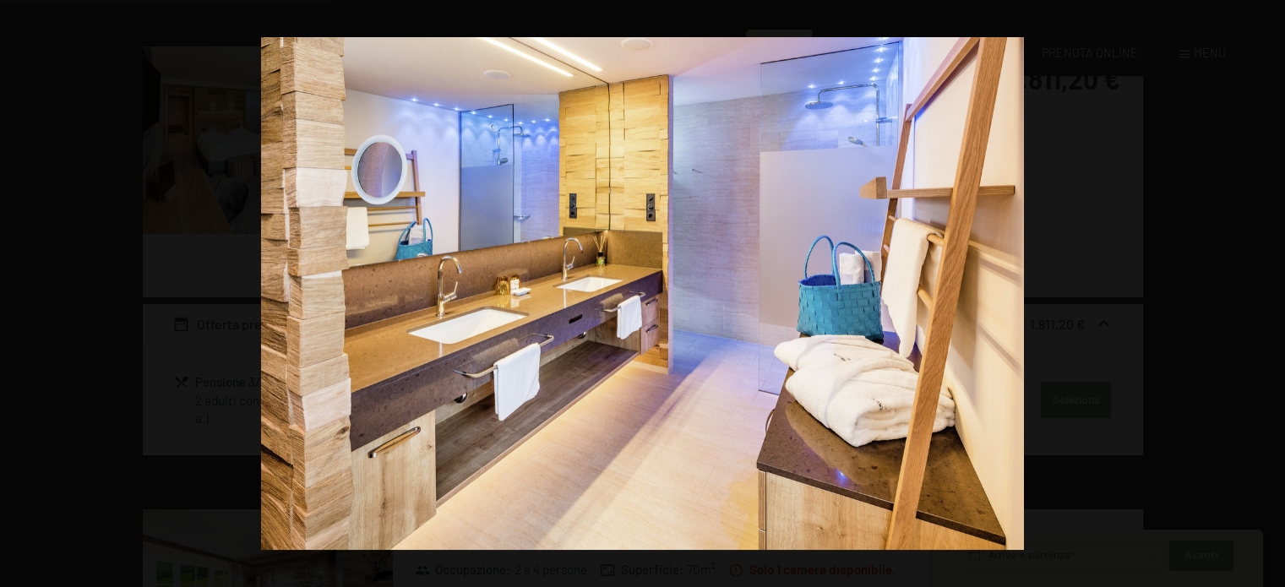
click at [1252, 292] on button "button" at bounding box center [1255, 294] width 59 height 85
